Goal: Task Accomplishment & Management: Manage account settings

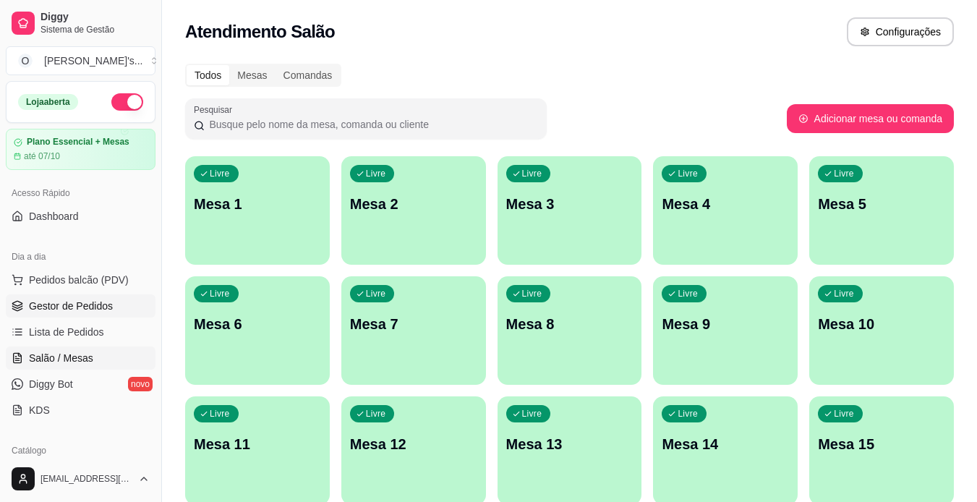
drag, startPoint x: 0, startPoint y: 0, endPoint x: 107, endPoint y: 305, distance: 323.3
click at [107, 305] on span "Gestor de Pedidos" at bounding box center [71, 306] width 84 height 14
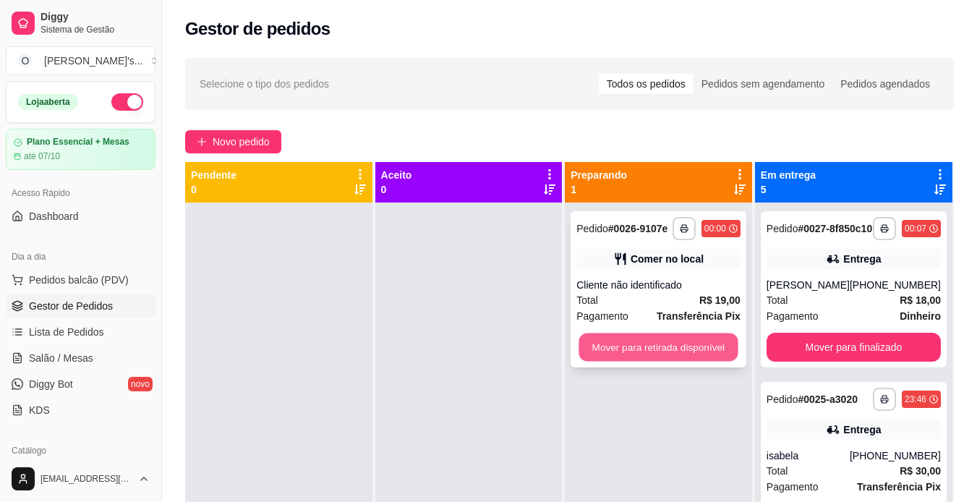
click at [628, 351] on button "Mover para retirada disponível" at bounding box center [658, 347] width 159 height 28
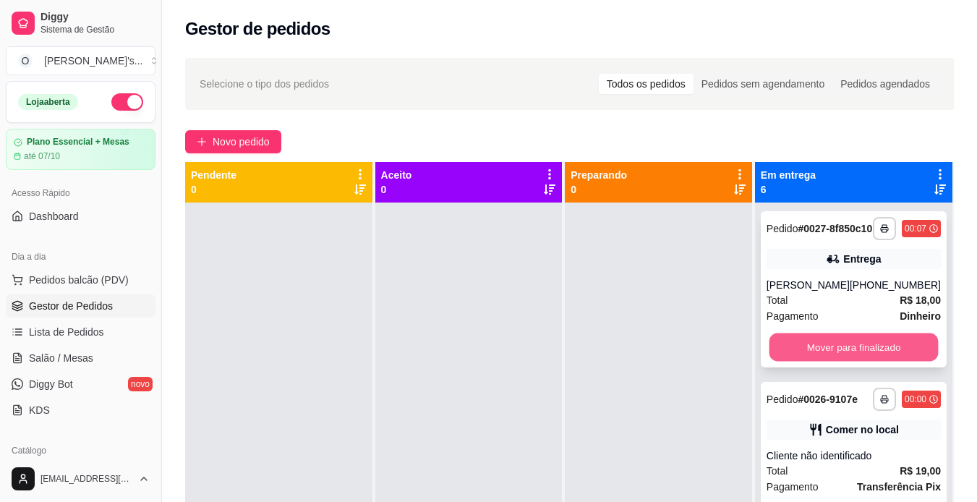
click at [870, 356] on button "Mover para finalizado" at bounding box center [853, 347] width 169 height 28
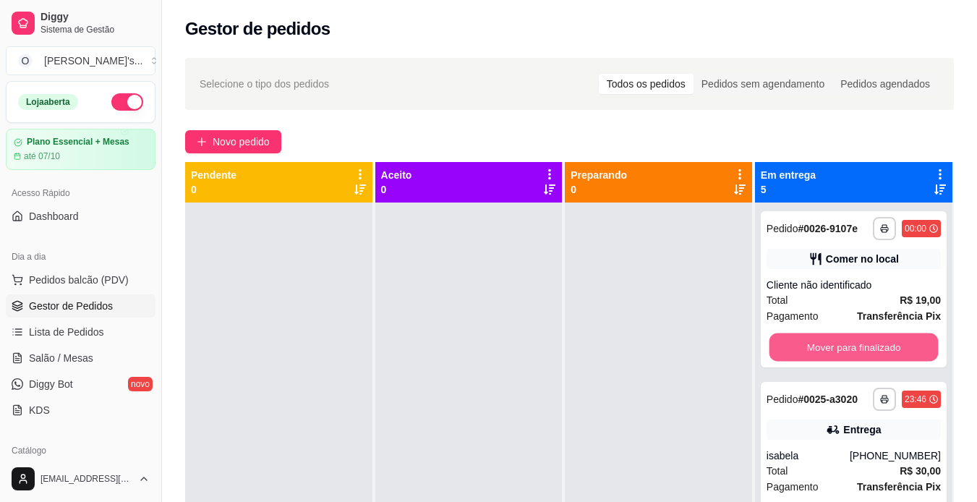
click at [870, 356] on button "Mover para finalizado" at bounding box center [853, 347] width 169 height 28
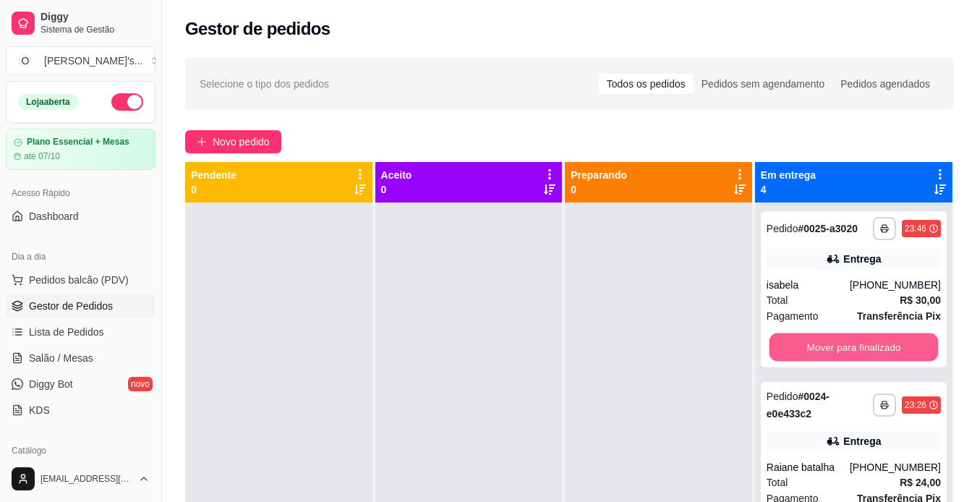
click at [870, 356] on button "Mover para finalizado" at bounding box center [853, 347] width 169 height 28
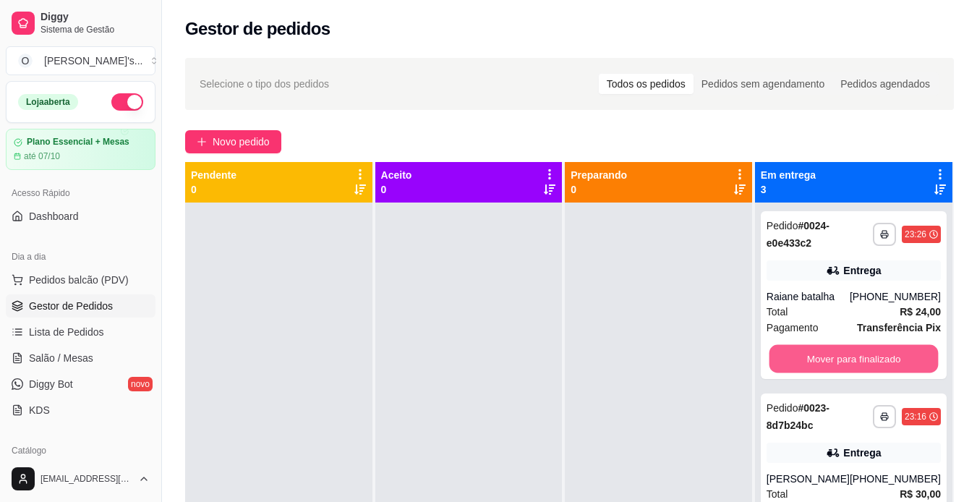
click at [870, 356] on button "Mover para finalizado" at bounding box center [853, 359] width 169 height 28
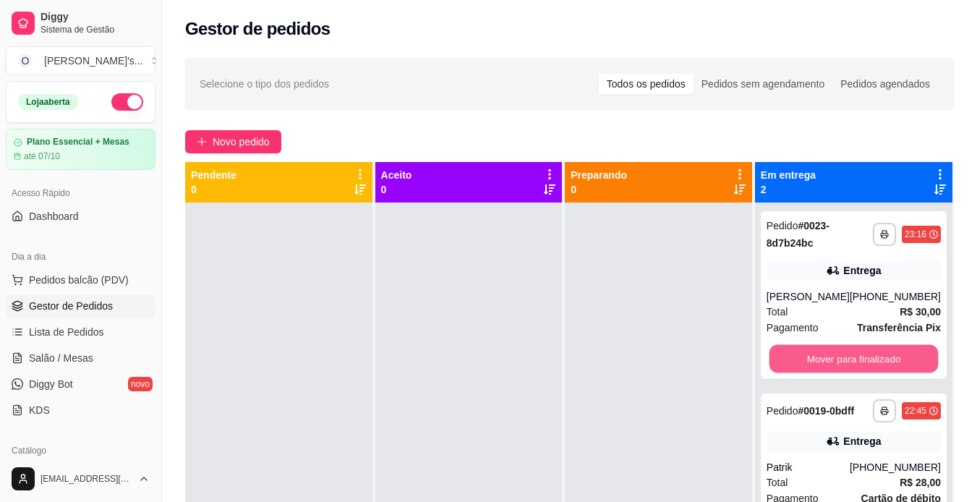
click at [870, 356] on button "Mover para finalizado" at bounding box center [853, 359] width 169 height 28
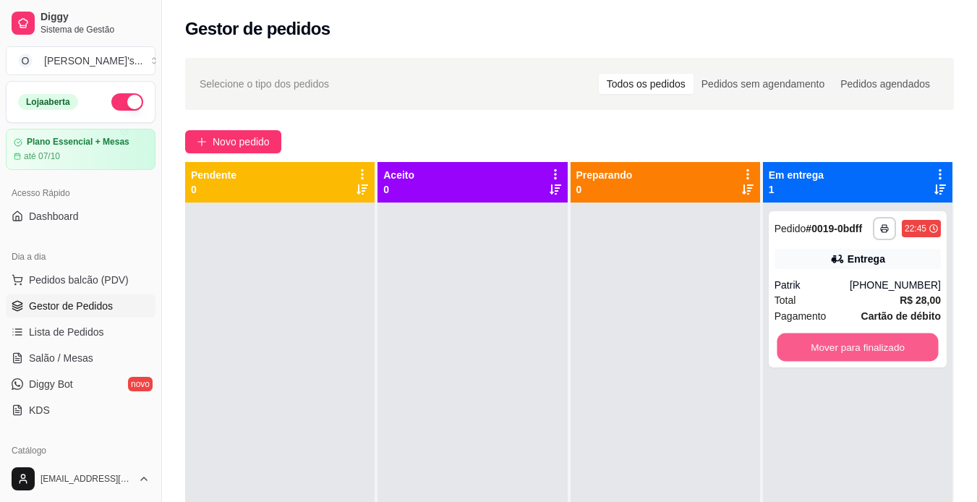
click at [870, 356] on button "Mover para finalizado" at bounding box center [856, 347] width 161 height 28
